Goal: Navigation & Orientation: Find specific page/section

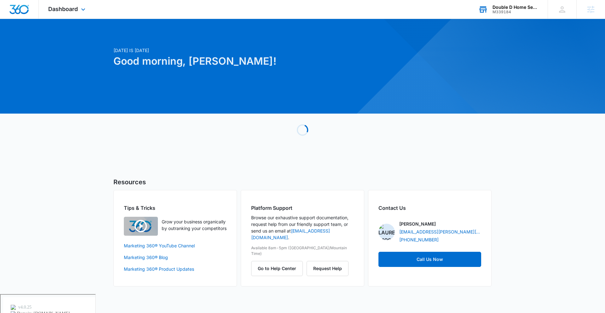
click at [511, 10] on div "M339184" at bounding box center [516, 12] width 46 height 4
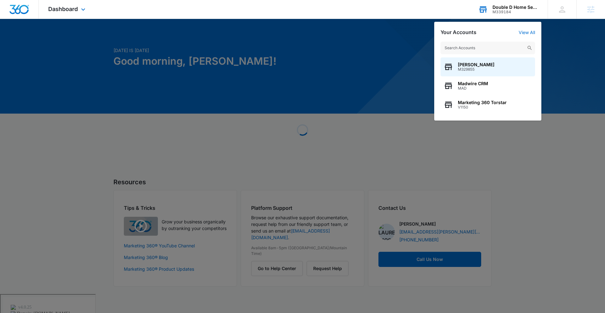
click at [487, 44] on input "text" at bounding box center [488, 48] width 95 height 13
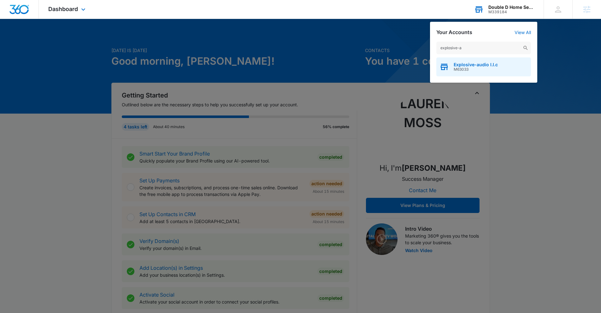
type input "explosive-a"
click at [485, 63] on span "Explosive-audio l.l.c" at bounding box center [475, 64] width 44 height 5
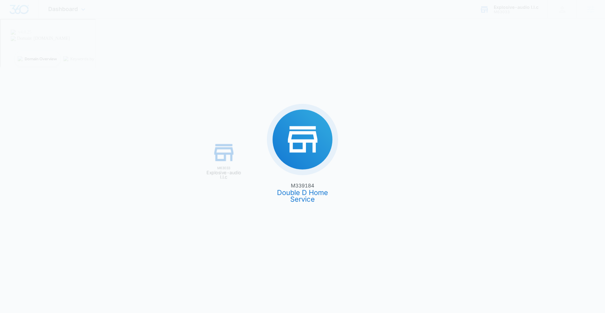
click at [479, 63] on div "M339184 Double D Home Service M63033 Explosive-audio l.l.c" at bounding box center [302, 156] width 605 height 313
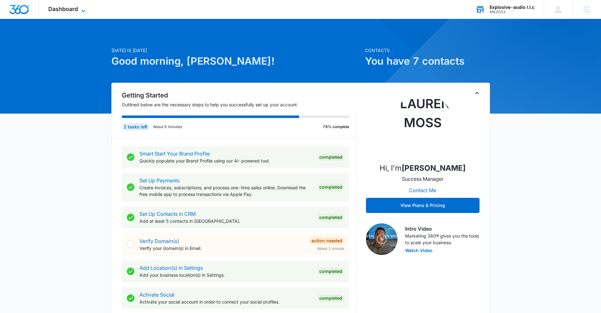
click at [74, 6] on span "Dashboard" at bounding box center [63, 9] width 30 height 7
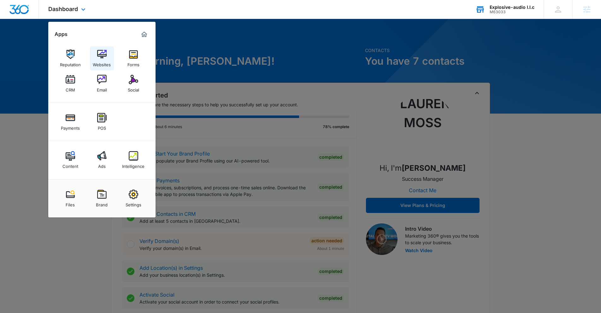
click at [100, 53] on img at bounding box center [101, 54] width 9 height 9
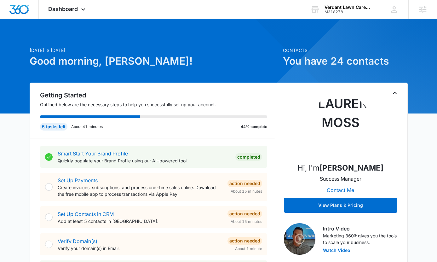
scroll to position [311, 0]
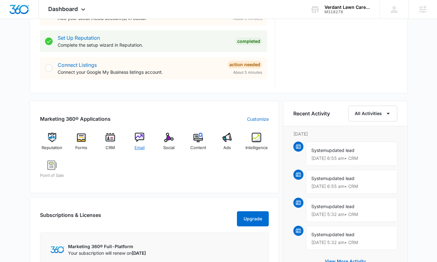
click at [141, 141] on img at bounding box center [139, 137] width 9 height 9
